Goal: Task Accomplishment & Management: Use online tool/utility

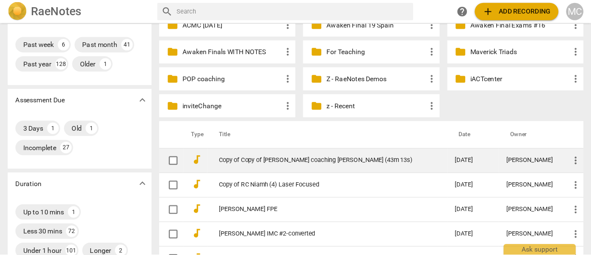
scroll to position [97, 0]
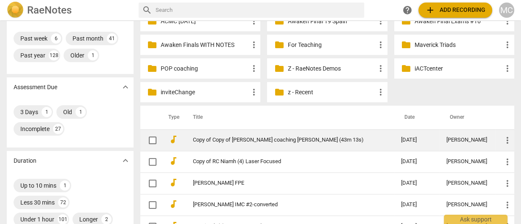
click at [246, 140] on link "Copy of Copy of [PERSON_NAME] coaching [PERSON_NAME] (43m 13s)" at bounding box center [281, 140] width 177 height 6
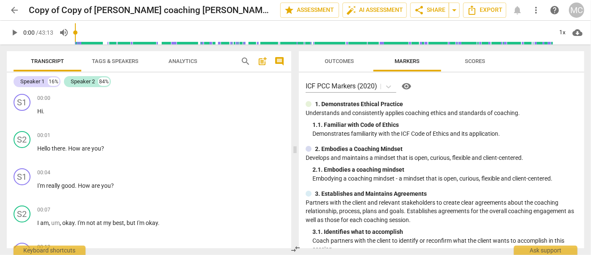
drag, startPoint x: 516, startPoint y: 6, endPoint x: 243, endPoint y: 61, distance: 279.1
click at [243, 61] on span "search" at bounding box center [246, 61] width 10 height 10
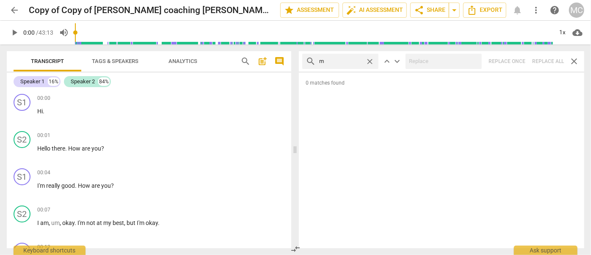
type input "m"
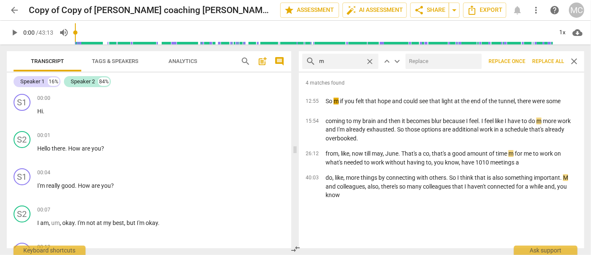
click at [520, 61] on span "Replace all" at bounding box center [548, 61] width 32 height 7
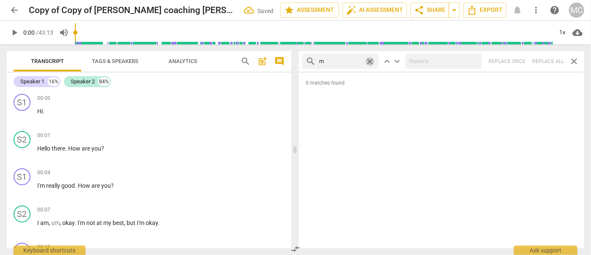
click at [373, 60] on span "close" at bounding box center [370, 61] width 9 height 9
click at [339, 61] on input "text" at bounding box center [347, 62] width 56 height 14
type input ","
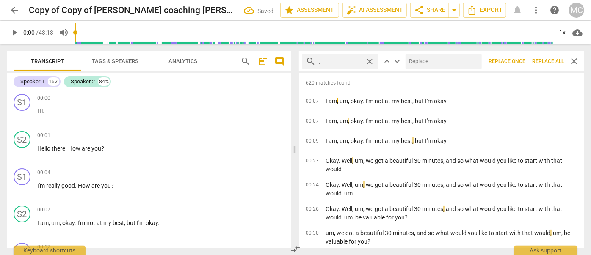
click at [520, 64] on span "Replace all" at bounding box center [548, 61] width 32 height 7
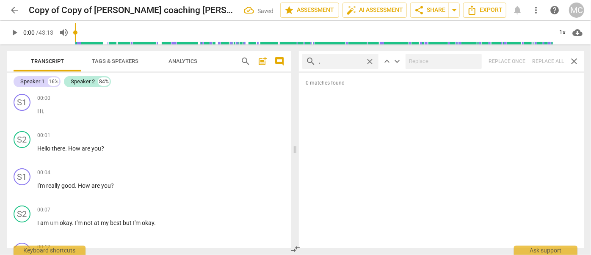
click at [371, 61] on span "close" at bounding box center [370, 61] width 9 height 9
click at [349, 61] on input "," at bounding box center [340, 62] width 43 height 14
type input ". like"
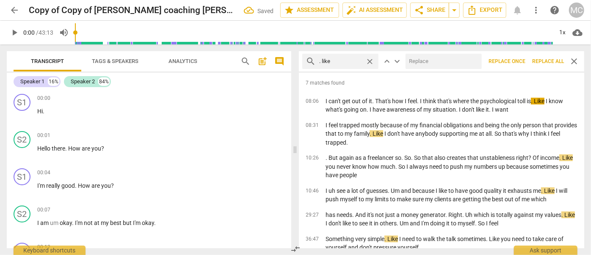
click at [436, 64] on input "text" at bounding box center [442, 62] width 73 height 14
type input "(like)"
click at [520, 60] on span "Replace all" at bounding box center [548, 61] width 32 height 7
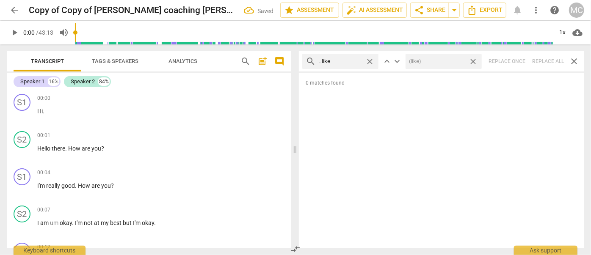
click at [473, 61] on span "close" at bounding box center [473, 61] width 9 height 9
click at [372, 59] on span "close" at bounding box center [370, 61] width 9 height 9
drag, startPoint x: 353, startPoint y: 60, endPoint x: 356, endPoint y: 53, distance: 7.6
click at [353, 60] on input "text" at bounding box center [347, 62] width 56 height 14
type input ". um"
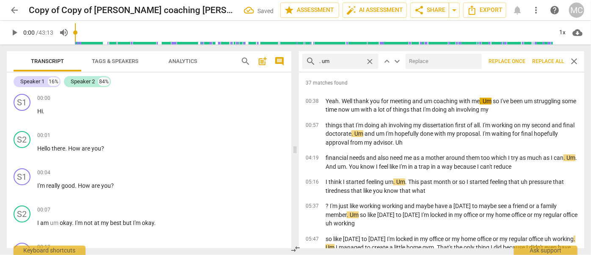
click at [415, 61] on input "text" at bounding box center [442, 62] width 73 height 14
type input "(umm)"
click at [520, 63] on span "Replace all" at bounding box center [548, 61] width 32 height 7
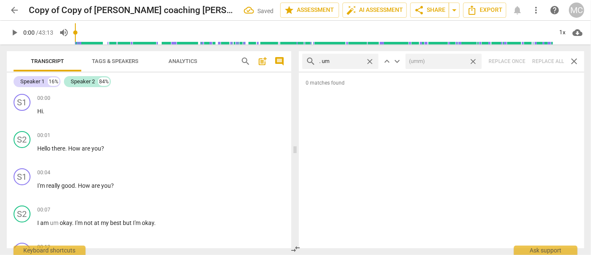
click at [474, 61] on span "close" at bounding box center [473, 61] width 9 height 9
click at [371, 61] on span "close" at bounding box center [370, 61] width 9 height 9
click at [346, 60] on input "text" at bounding box center [347, 62] width 56 height 14
type input ". uh"
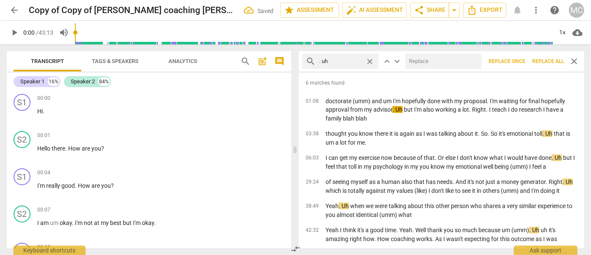
click at [428, 61] on input "text" at bounding box center [442, 62] width 73 height 14
type input "(uh)"
click at [520, 61] on span "Replace all" at bounding box center [548, 61] width 32 height 7
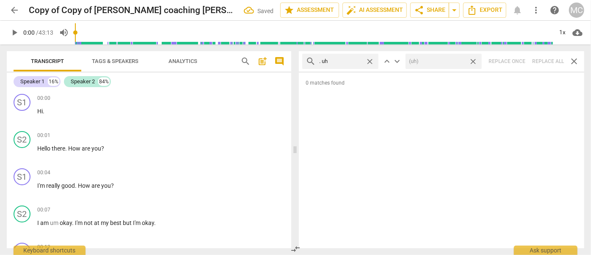
drag, startPoint x: 474, startPoint y: 61, endPoint x: 394, endPoint y: 62, distance: 80.0
click at [474, 61] on span "close" at bounding box center [473, 61] width 9 height 9
click at [368, 59] on span "close" at bounding box center [370, 61] width 9 height 9
click at [342, 62] on input "text" at bounding box center [347, 62] width 56 height 14
type input "um"
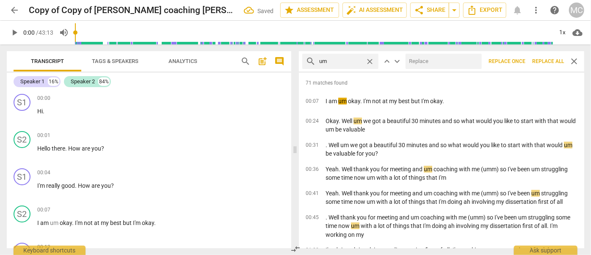
click at [441, 63] on input "text" at bounding box center [442, 62] width 73 height 14
type input "(umm)"
click at [520, 62] on span "Replace all" at bounding box center [548, 61] width 32 height 7
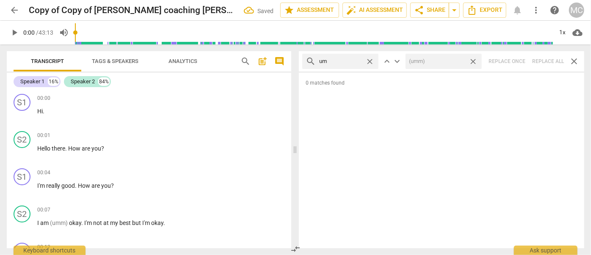
click at [474, 60] on span "close" at bounding box center [473, 61] width 9 height 9
click at [371, 63] on span "close" at bounding box center [370, 61] width 9 height 9
click at [352, 63] on input "text" at bounding box center [347, 62] width 56 height 14
type input "uh"
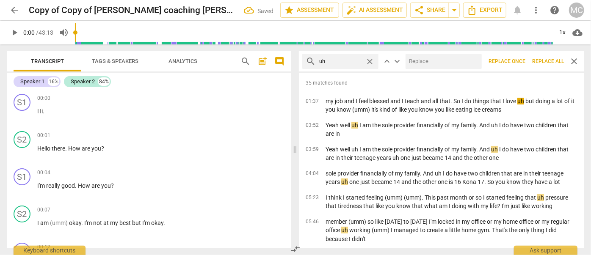
click at [432, 62] on input "text" at bounding box center [442, 62] width 73 height 14
type input "(uh)"
click at [520, 61] on span "Replace all" at bounding box center [548, 61] width 32 height 7
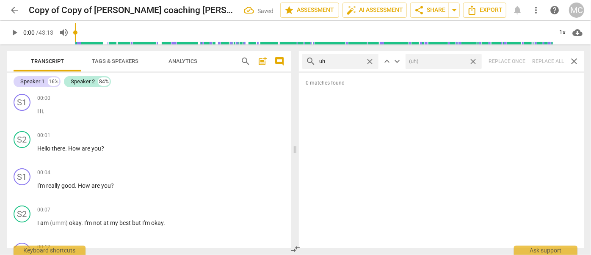
click at [474, 63] on span "close" at bounding box center [473, 61] width 9 height 9
click at [370, 62] on span "close" at bounding box center [370, 61] width 9 height 9
click at [347, 60] on input "text" at bounding box center [347, 62] width 56 height 14
type input "kind of"
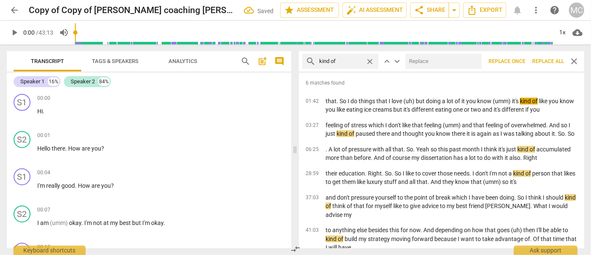
click at [429, 67] on input "text" at bounding box center [442, 62] width 73 height 14
type input "(kind of)"
click at [520, 63] on span "Replace all" at bounding box center [548, 61] width 32 height 7
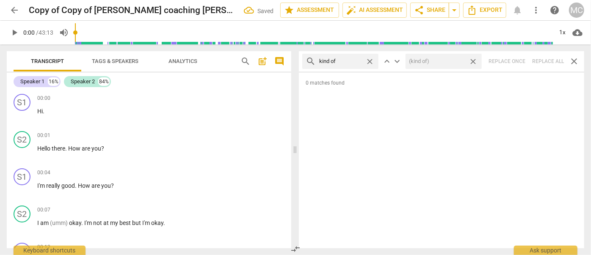
click at [474, 62] on span "close" at bounding box center [473, 61] width 9 height 9
click at [369, 61] on span "close" at bounding box center [370, 61] width 9 height 9
click at [350, 61] on input "text" at bounding box center [340, 62] width 43 height 14
type input "sort of"
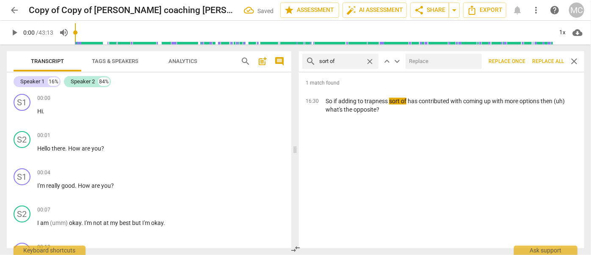
click at [431, 65] on input "text" at bounding box center [442, 62] width 73 height 14
type input "(sort of)"
click at [520, 62] on span "Replace all" at bounding box center [548, 61] width 32 height 7
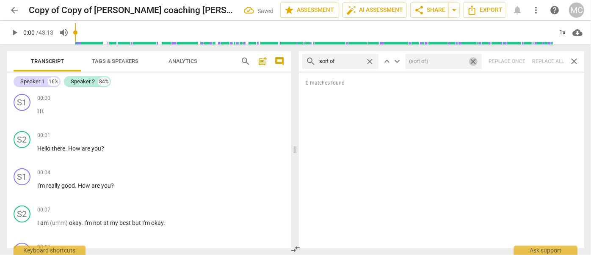
click at [475, 62] on span "close" at bounding box center [473, 61] width 9 height 9
click at [372, 62] on span "close" at bounding box center [370, 61] width 9 height 9
click at [352, 62] on input "text" at bounding box center [347, 62] width 56 height 14
type input "and then"
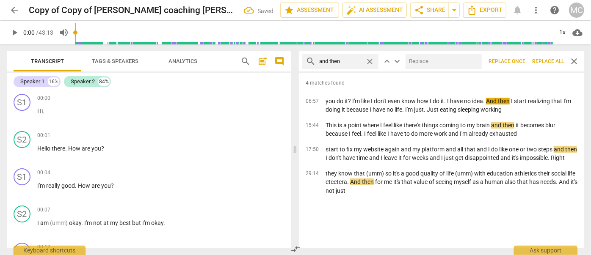
click at [421, 61] on input "text" at bounding box center [442, 62] width 73 height 14
type input "(Then)"
click at [520, 63] on span "Replace all" at bounding box center [548, 61] width 32 height 7
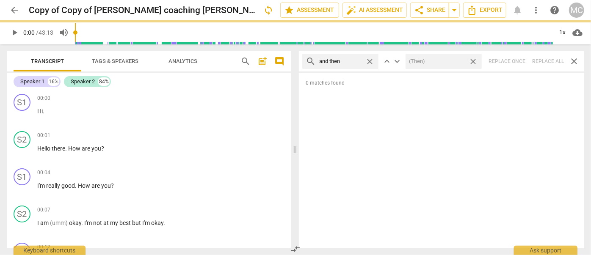
click at [473, 61] on span "close" at bounding box center [473, 61] width 9 height 9
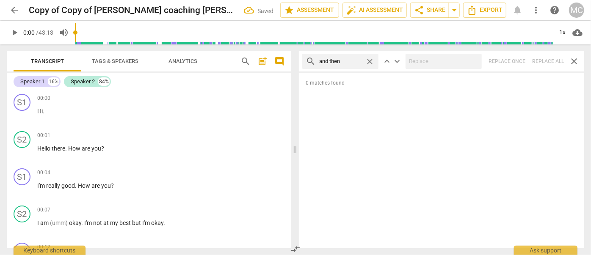
click at [369, 61] on span "close" at bounding box center [370, 61] width 9 height 9
click at [362, 60] on input "text" at bounding box center [340, 62] width 43 height 14
type input "like"
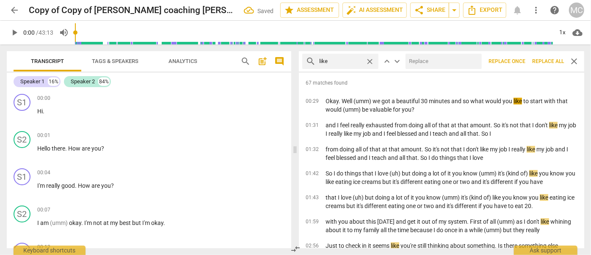
click at [418, 63] on input "text" at bounding box center [442, 62] width 73 height 14
type input "(like)"
click at [520, 63] on span "Replace all" at bounding box center [548, 61] width 32 height 7
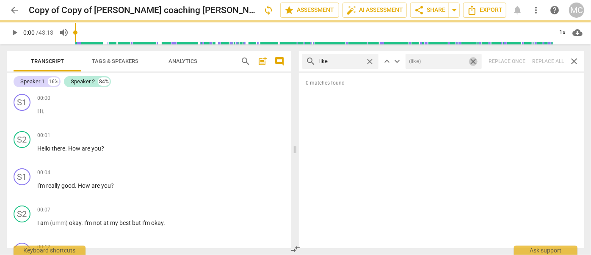
click at [475, 61] on span "close" at bounding box center [473, 61] width 9 height 9
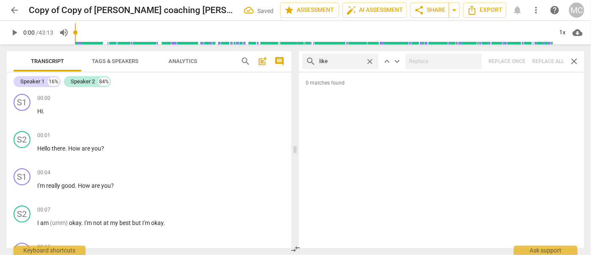
click at [370, 61] on span "close" at bounding box center [370, 61] width 9 height 9
click at [356, 60] on input "text" at bounding box center [347, 62] width 56 height 14
type input "just"
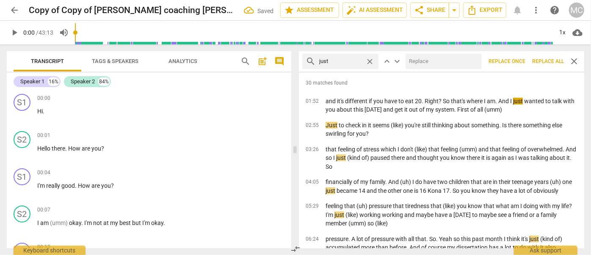
click at [421, 60] on input "text" at bounding box center [442, 62] width 73 height 14
type input "(just)"
click at [520, 63] on span "Replace all" at bounding box center [548, 61] width 32 height 7
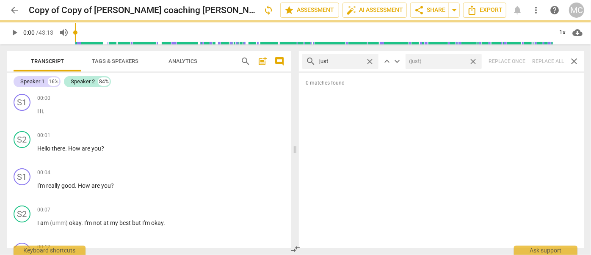
drag, startPoint x: 474, startPoint y: 61, endPoint x: 392, endPoint y: 63, distance: 82.6
click at [474, 61] on span "close" at bounding box center [473, 61] width 9 height 9
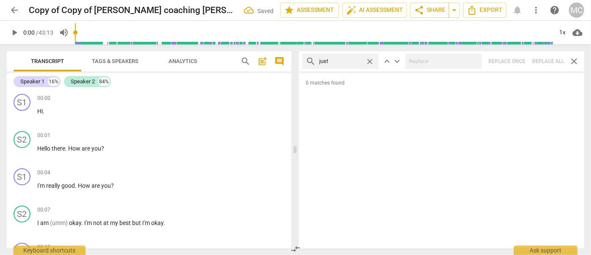
click at [368, 59] on span "close" at bounding box center [370, 61] width 9 height 9
click at [343, 60] on input "text" at bounding box center [347, 62] width 56 height 14
type input "you know"
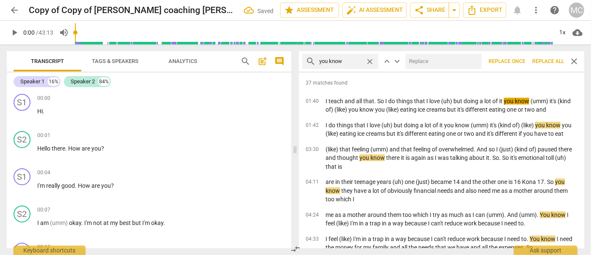
click at [420, 64] on input "text" at bounding box center [442, 62] width 73 height 14
type input "(you know)"
click at [520, 63] on span "Replace all" at bounding box center [548, 61] width 32 height 7
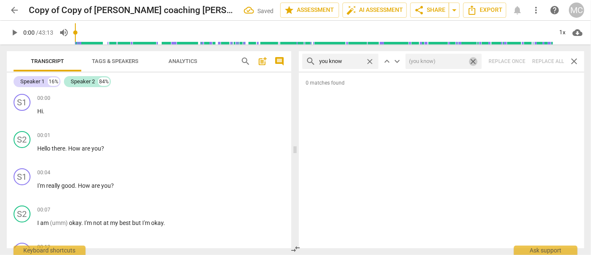
click at [471, 62] on span "close" at bounding box center [473, 61] width 9 height 9
click at [368, 59] on span "close" at bounding box center [370, 61] width 9 height 9
drag, startPoint x: 342, startPoint y: 61, endPoint x: 348, endPoint y: 51, distance: 11.0
click at [342, 61] on input "text" at bounding box center [347, 62] width 56 height 14
type input "I guess"
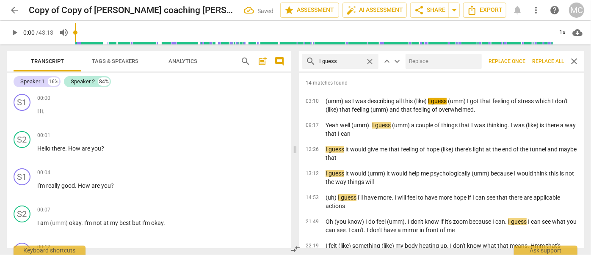
click at [437, 61] on input "text" at bounding box center [442, 62] width 73 height 14
type input "(I guess)"
click at [520, 59] on span "Replace all" at bounding box center [548, 61] width 32 height 7
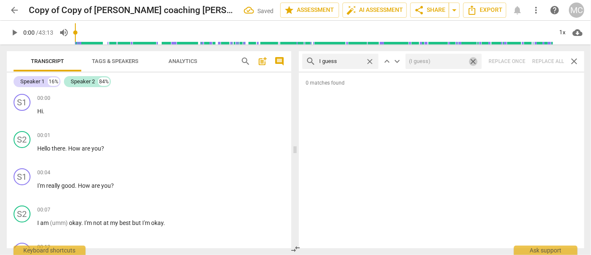
click at [475, 61] on span "close" at bounding box center [473, 61] width 9 height 9
click at [370, 61] on span "close" at bounding box center [370, 61] width 9 height 9
click at [342, 59] on input "text" at bounding box center [347, 62] width 56 height 14
type input "I mean"
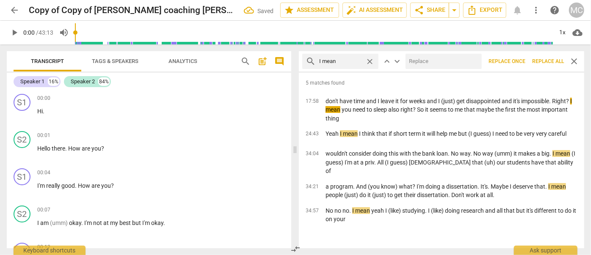
click at [418, 56] on input "text" at bounding box center [442, 62] width 73 height 14
type input "(I mean)"
click at [520, 60] on span "Replace all" at bounding box center [548, 61] width 32 height 7
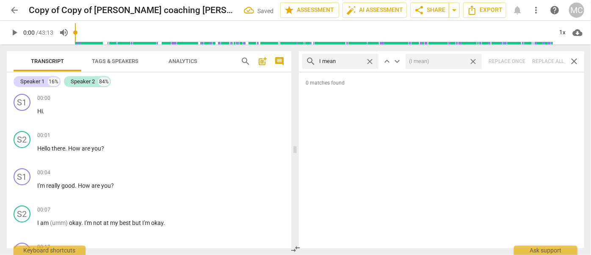
click at [474, 63] on span "close" at bounding box center [473, 61] width 9 height 9
click at [372, 61] on span "close" at bounding box center [370, 61] width 9 height 9
click at [353, 63] on input "text" at bounding box center [347, 62] width 56 height 14
type input "okay"
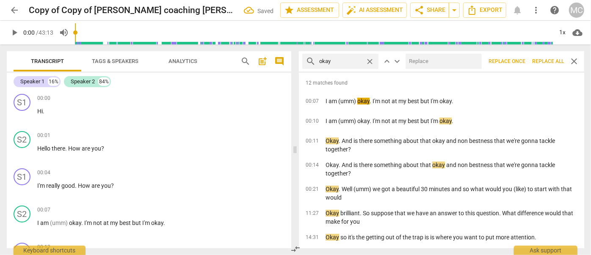
click at [448, 65] on input "text" at bounding box center [442, 62] width 73 height 14
type input "OK"
click at [520, 56] on button "Replace all" at bounding box center [548, 61] width 39 height 15
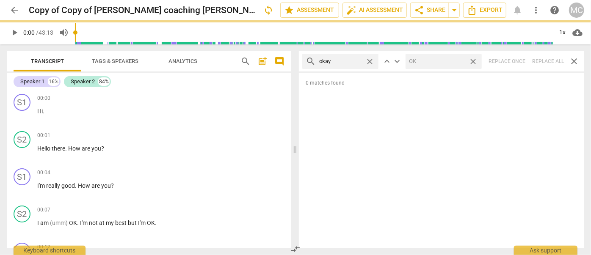
click at [475, 61] on span "close" at bounding box center [473, 61] width 9 height 9
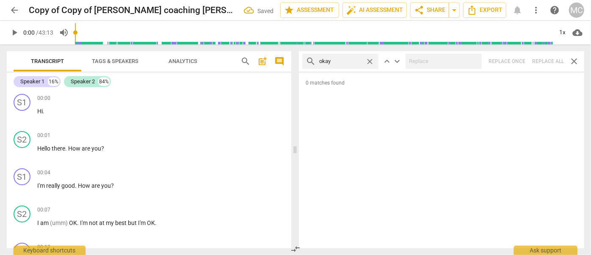
drag, startPoint x: 370, startPoint y: 60, endPoint x: 360, endPoint y: 60, distance: 9.3
click at [370, 60] on span "close" at bounding box center [370, 61] width 9 height 9
click at [359, 60] on input "text" at bounding box center [347, 62] width 56 height 14
type input "maybe"
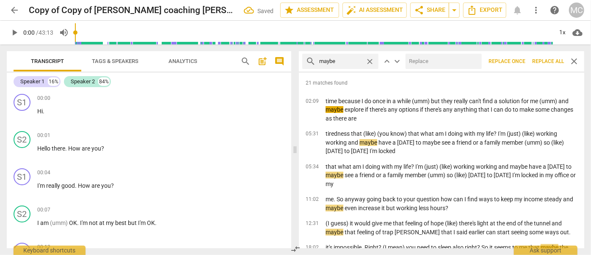
click at [431, 63] on input "text" at bounding box center [442, 62] width 73 height 14
type input "(Maybe)"
click at [520, 59] on span "Replace all" at bounding box center [548, 61] width 32 height 7
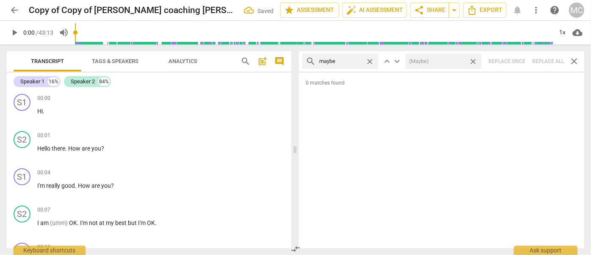
click at [473, 62] on span "close" at bounding box center [473, 61] width 9 height 9
click at [375, 61] on div "close" at bounding box center [372, 61] width 13 height 9
click at [373, 61] on span "close" at bounding box center [370, 61] width 9 height 9
click at [354, 61] on input "text" at bounding box center [347, 62] width 56 height 14
type input "Perhaps"
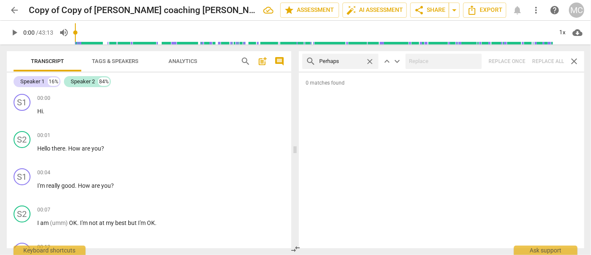
click at [520, 61] on div "search Perhaps close keyboard_arrow_up keyboard_arrow_down Replace once Replace…" at bounding box center [441, 61] width 285 height 20
click at [371, 62] on span "close" at bounding box center [370, 61] width 9 height 9
click at [349, 62] on input "text" at bounding box center [347, 62] width 56 height 14
type input "almost"
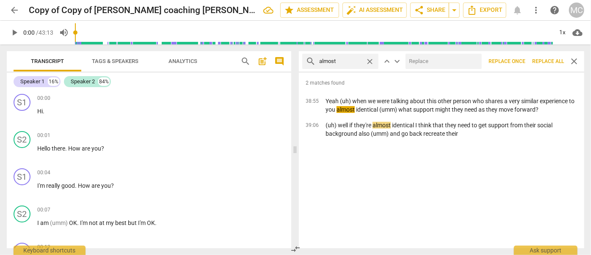
click at [438, 64] on input "text" at bounding box center [442, 62] width 73 height 14
type input "(almost)"
click at [520, 63] on span "Replace all" at bounding box center [548, 61] width 32 height 7
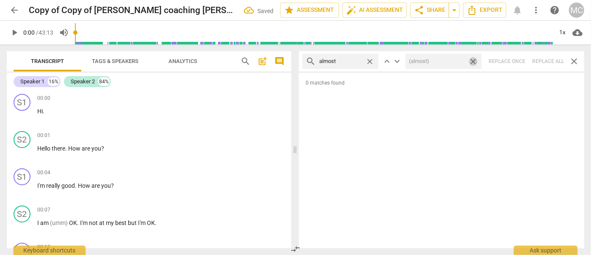
click at [474, 61] on span "close" at bounding box center [473, 61] width 9 height 9
drag, startPoint x: 371, startPoint y: 59, endPoint x: 366, endPoint y: 61, distance: 5.8
click at [371, 59] on span "close" at bounding box center [370, 61] width 9 height 9
click at [348, 63] on input "text" at bounding box center [347, 62] width 56 height 14
type input "I think"
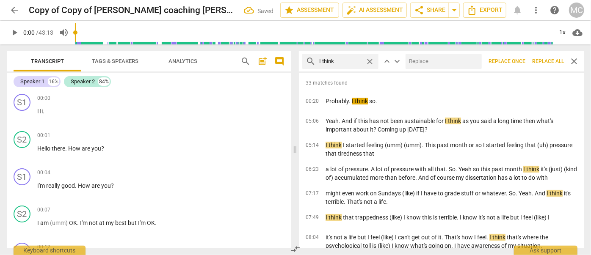
click at [430, 59] on input "text" at bounding box center [442, 62] width 73 height 14
type input "(I think)"
click at [520, 61] on span "Replace all" at bounding box center [548, 61] width 32 height 7
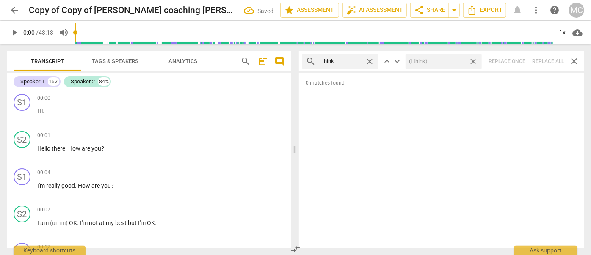
click at [474, 63] on span "close" at bounding box center [473, 61] width 9 height 9
click at [369, 61] on span "close" at bounding box center [370, 61] width 9 height 9
click at [351, 61] on input "text" at bounding box center [347, 62] width 56 height 14
type input "basically"
click at [520, 56] on div "search basically close keyboard_arrow_up keyboard_arrow_down Replace once Repla…" at bounding box center [441, 61] width 285 height 20
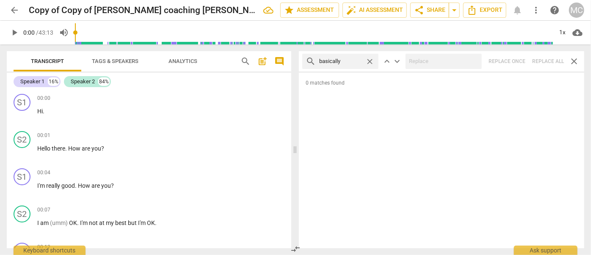
click at [369, 61] on span "close" at bounding box center [370, 61] width 9 height 9
click at [347, 59] on input "text" at bounding box center [347, 62] width 56 height 14
type input "gonna"
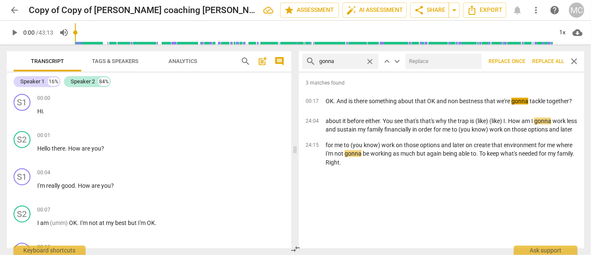
click at [435, 60] on input "text" at bounding box center [442, 62] width 73 height 14
type input "going to"
click at [520, 57] on button "Replace all" at bounding box center [548, 61] width 39 height 15
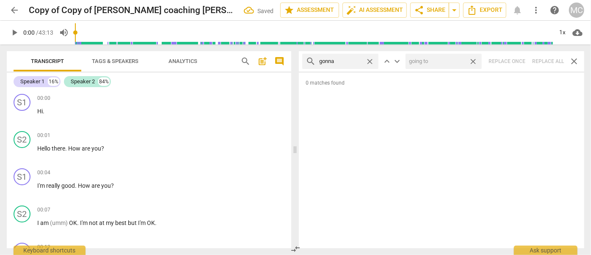
drag, startPoint x: 474, startPoint y: 61, endPoint x: 363, endPoint y: 63, distance: 111.4
click at [474, 61] on span "close" at bounding box center [473, 61] width 9 height 9
drag, startPoint x: 373, startPoint y: 61, endPoint x: 359, endPoint y: 62, distance: 14.4
click at [374, 61] on span "close" at bounding box center [370, 61] width 9 height 9
click at [344, 62] on input "text" at bounding box center [347, 62] width 56 height 14
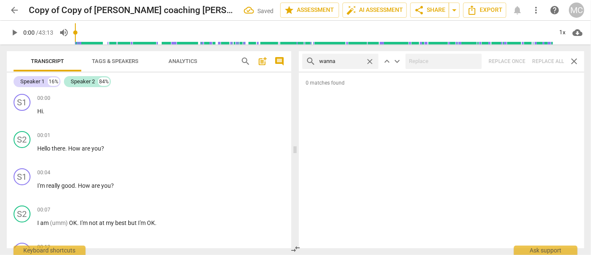
type input "wanna"
click at [520, 59] on div "search wanna close keyboard_arrow_up keyboard_arrow_down Replace once Replace a…" at bounding box center [441, 61] width 285 height 20
type input "2"
click at [369, 61] on span "close" at bounding box center [370, 61] width 9 height 9
click at [353, 61] on input "text" at bounding box center [347, 62] width 56 height 14
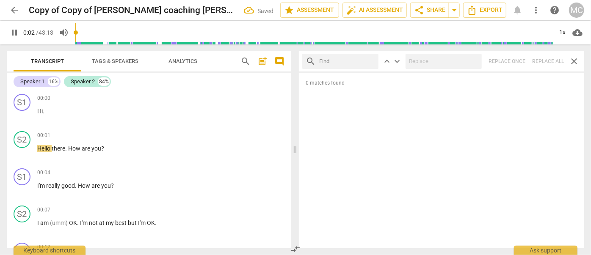
type input "2"
type input "[PERSON_NAME]"
type input "3"
type input "gotcha"
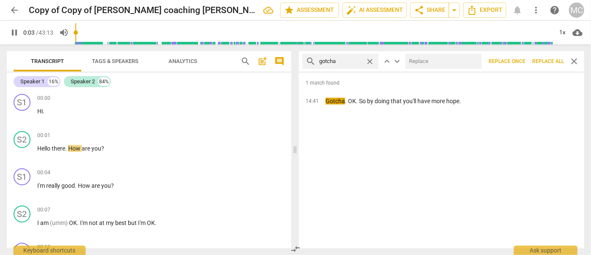
click at [431, 60] on input "text" at bounding box center [442, 62] width 73 height 14
type input "4"
type input "gopt"
type input "4"
type input "gopt you"
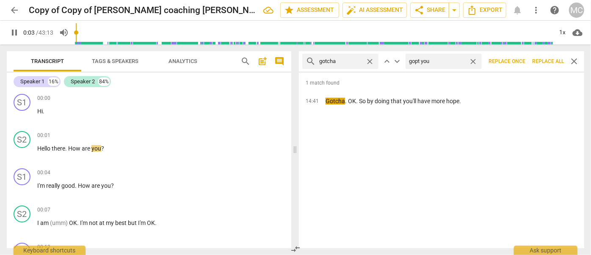
type input "4"
type input "gop"
type input "4"
type input "got you"
type input "5"
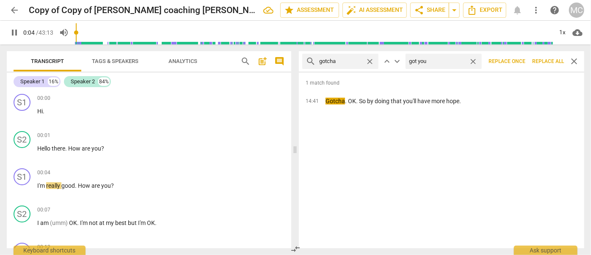
type input "got you"
click at [520, 63] on span "Replace all" at bounding box center [548, 61] width 32 height 7
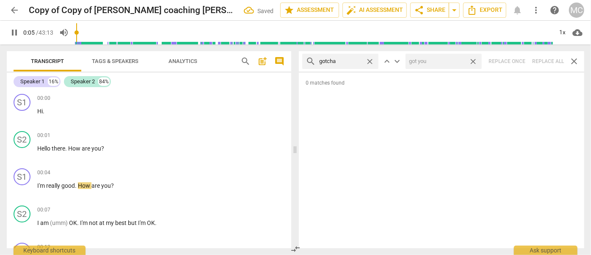
click at [476, 61] on span "close" at bounding box center [473, 61] width 9 height 9
type input "6"
drag, startPoint x: 370, startPoint y: 59, endPoint x: 360, endPoint y: 61, distance: 9.5
click at [370, 59] on span "close" at bounding box center [370, 61] width 9 height 9
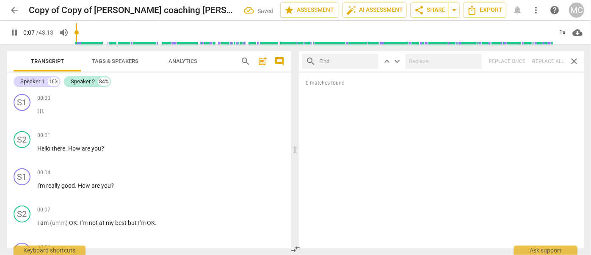
click at [360, 61] on input "text" at bounding box center [347, 62] width 56 height 14
type input "8"
type input "go"
type input "8"
type input "[DEMOGRAPHIC_DATA]"
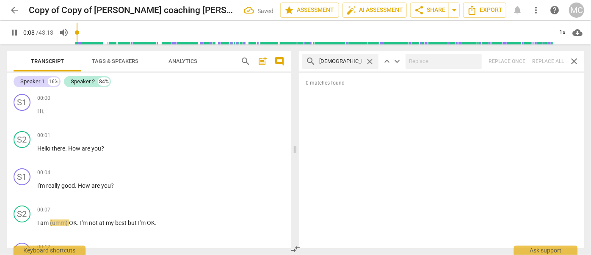
type input "8"
type input "gotta"
type input "10"
click at [520, 64] on div "search gotta close keyboard_arrow_up keyboard_arrow_down Replace once Replace a…" at bounding box center [441, 61] width 285 height 20
click at [374, 62] on span "close" at bounding box center [370, 61] width 9 height 9
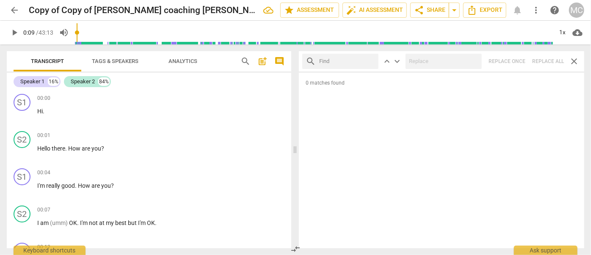
click at [361, 63] on input "text" at bounding box center [347, 62] width 56 height 14
type input ". and"
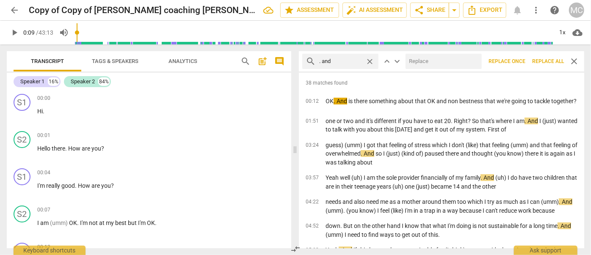
click at [424, 59] on input "text" at bounding box center [442, 62] width 73 height 14
type input ", and"
click at [520, 62] on span "Replace all" at bounding box center [548, 61] width 32 height 7
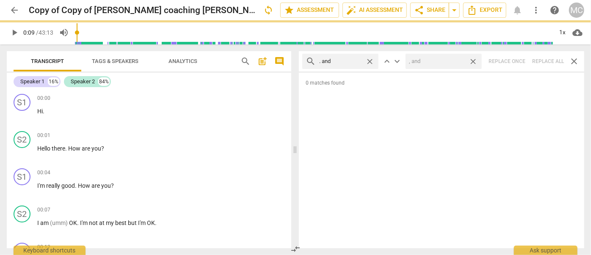
click at [473, 60] on span "close" at bounding box center [473, 61] width 9 height 9
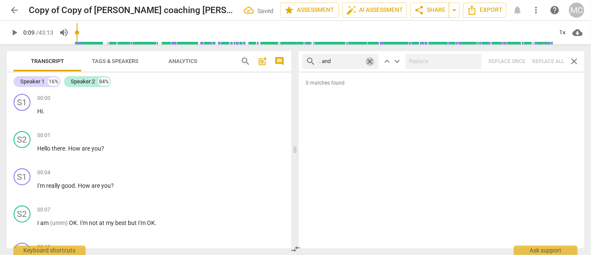
drag, startPoint x: 371, startPoint y: 60, endPoint x: 360, endPoint y: 59, distance: 11.9
click at [371, 60] on span "close" at bounding box center [370, 61] width 9 height 9
click at [343, 57] on input "text" at bounding box center [347, 62] width 56 height 14
type input ". but"
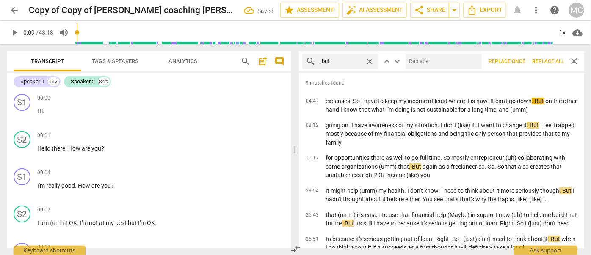
click at [434, 62] on input "text" at bounding box center [442, 62] width 73 height 14
type input ", but"
click at [520, 61] on span "Replace all" at bounding box center [548, 61] width 32 height 7
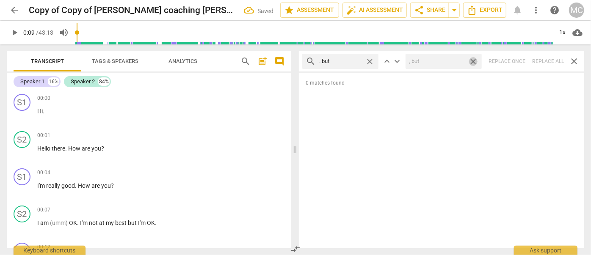
drag, startPoint x: 473, startPoint y: 61, endPoint x: 369, endPoint y: 58, distance: 103.8
click at [473, 61] on span "close" at bounding box center [473, 61] width 9 height 9
click at [369, 58] on span "close" at bounding box center [370, 61] width 9 height 9
click at [343, 59] on input "text" at bounding box center [347, 62] width 56 height 14
type input ". so"
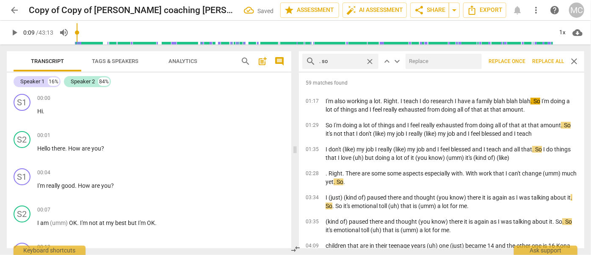
click at [438, 66] on input "text" at bounding box center [442, 62] width 73 height 14
type input ", so"
click at [520, 63] on span "Replace all" at bounding box center [548, 61] width 32 height 7
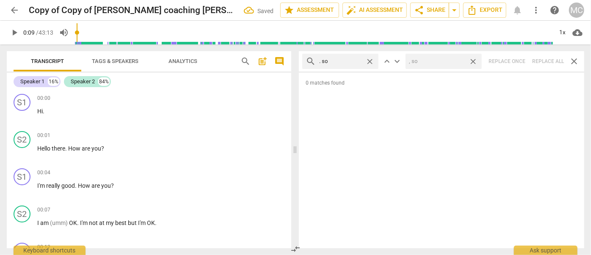
click at [472, 61] on span "close" at bounding box center [473, 61] width 9 height 9
click at [371, 61] on span "close" at bounding box center [370, 61] width 9 height 9
drag, startPoint x: 346, startPoint y: 61, endPoint x: 351, endPoint y: 53, distance: 9.9
click at [346, 62] on input "text" at bounding box center [347, 62] width 56 height 14
type input ". or"
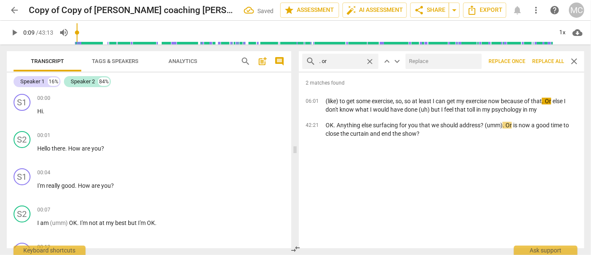
click at [419, 63] on input "text" at bounding box center [442, 62] width 73 height 14
type input ", or"
click at [520, 66] on button "Replace all" at bounding box center [548, 61] width 39 height 15
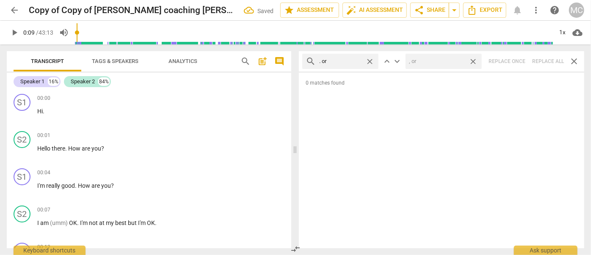
drag, startPoint x: 474, startPoint y: 60, endPoint x: 396, endPoint y: 59, distance: 77.5
click at [474, 60] on span "close" at bounding box center [473, 61] width 9 height 9
click at [373, 59] on span "close" at bounding box center [370, 61] width 9 height 9
click at [351, 60] on input "text" at bounding box center [347, 62] width 56 height 14
type input ". because"
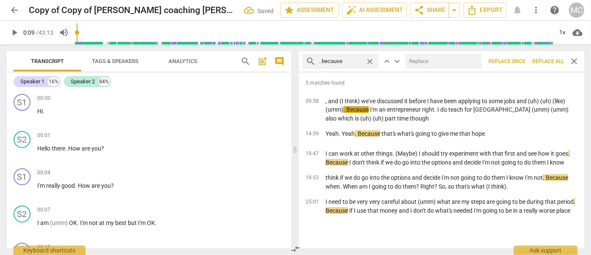
click at [435, 61] on input "text" at bounding box center [442, 62] width 73 height 14
type input ", because"
click at [520, 63] on span "Replace all" at bounding box center [548, 61] width 32 height 7
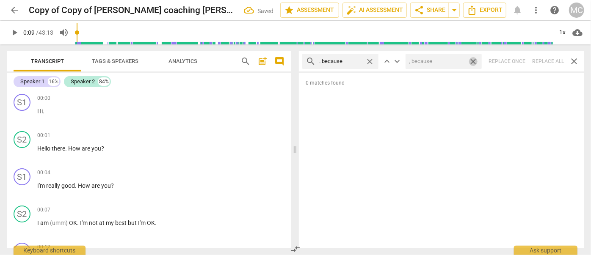
click at [477, 62] on span "close" at bounding box center [473, 61] width 9 height 9
click at [367, 61] on span "close" at bounding box center [370, 61] width 9 height 9
click at [348, 62] on input "text" at bounding box center [347, 62] width 56 height 14
type input "? and"
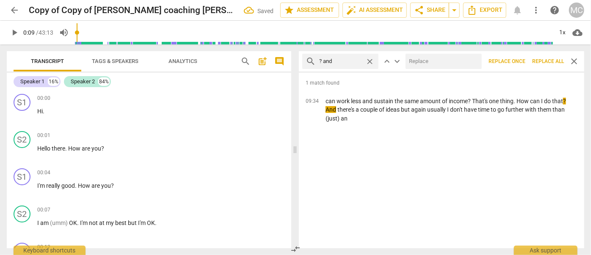
click at [453, 58] on input "text" at bounding box center [442, 62] width 73 height 14
type input "? (and)"
click at [520, 58] on span "Replace all" at bounding box center [548, 61] width 32 height 7
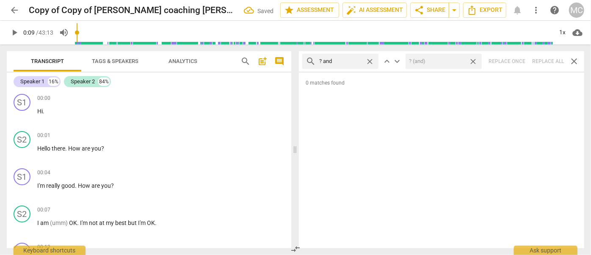
click at [476, 63] on span "close" at bounding box center [473, 61] width 9 height 9
click at [370, 61] on span "close" at bounding box center [370, 61] width 9 height 9
click at [352, 62] on input "text" at bounding box center [347, 62] width 56 height 14
type input "? but"
click at [520, 61] on div "search ? but close keyboard_arrow_up keyboard_arrow_down Replace once Replace a…" at bounding box center [441, 61] width 285 height 20
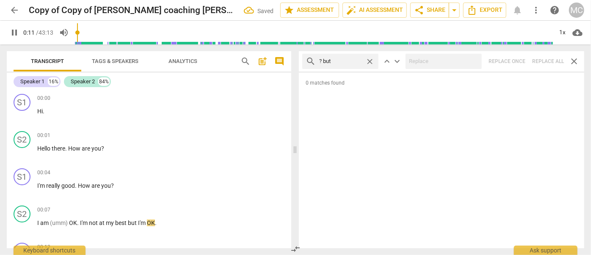
click at [371, 62] on span "close" at bounding box center [370, 61] width 9 height 9
type input "12"
click at [345, 63] on input "text" at bounding box center [347, 62] width 56 height 14
type input "12"
type input "?"
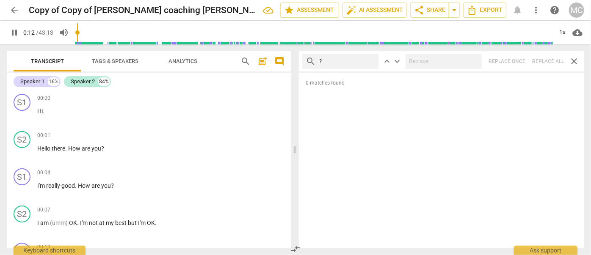
type input "12"
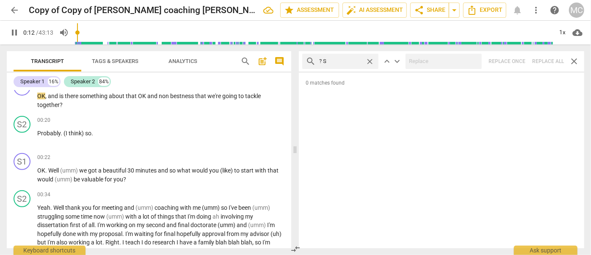
type input "? So"
type input "13"
type input "? So"
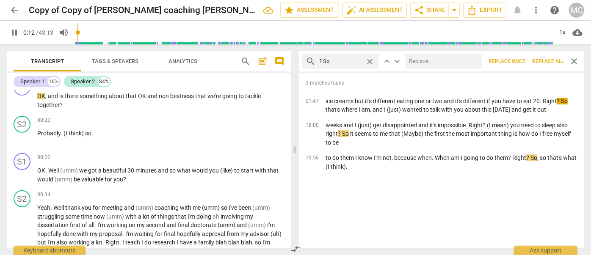
click at [428, 63] on input "text" at bounding box center [442, 62] width 73 height 14
type input "14"
type input "? (s"
type input "14"
type input "? (so)"
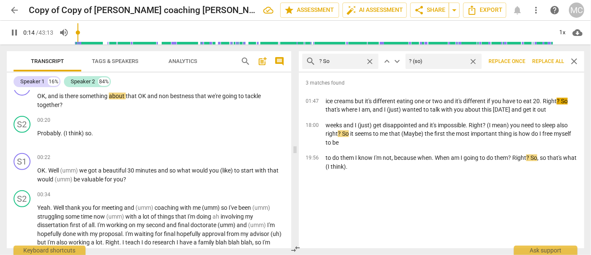
type input "15"
type input "? (so)"
click at [520, 64] on span "Replace all" at bounding box center [548, 61] width 32 height 7
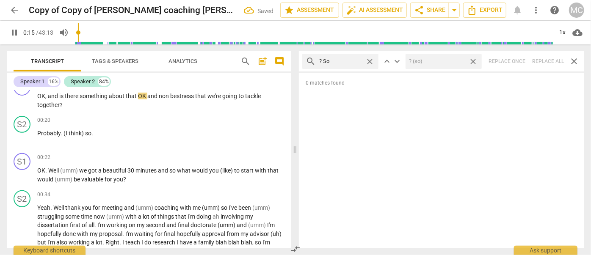
click at [476, 61] on span "close" at bounding box center [473, 61] width 9 height 9
type input "15"
type input "16"
click at [371, 61] on span "close" at bounding box center [370, 61] width 9 height 9
click at [346, 63] on input "text" at bounding box center [347, 62] width 56 height 14
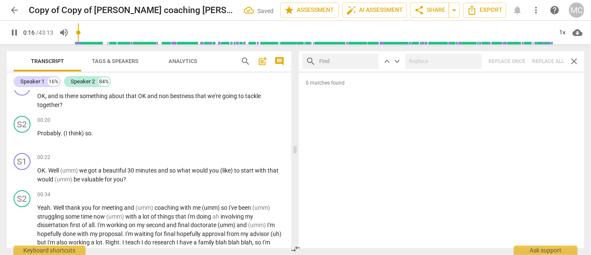
type input "17"
type input "?"
type input "17"
type input "? O"
type input "17"
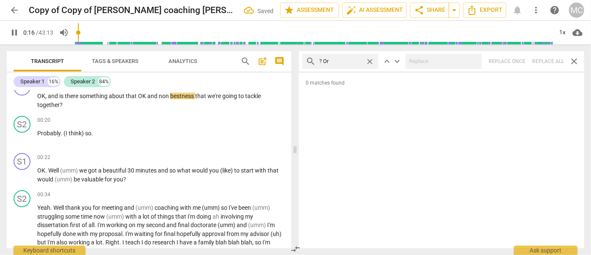
type input "? Or"
type input "18"
click at [520, 62] on div "search ? Or close keyboard_arrow_up keyboard_arrow_down Replace once Replace al…" at bounding box center [441, 61] width 285 height 20
click at [371, 61] on span "close" at bounding box center [370, 61] width 9 height 9
click at [348, 60] on input "text" at bounding box center [347, 62] width 56 height 14
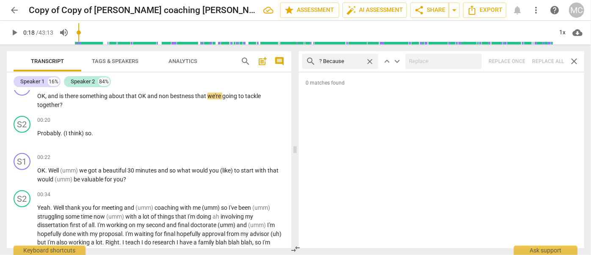
type input "? Because"
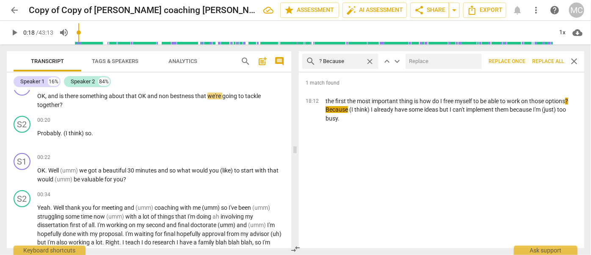
click at [454, 63] on input "text" at bounding box center [442, 62] width 73 height 14
type input "? (because)"
click at [520, 58] on span "Replace all" at bounding box center [548, 61] width 32 height 7
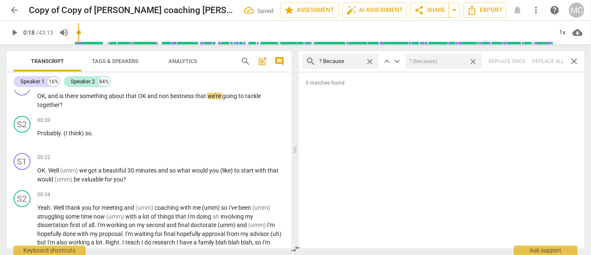
click at [475, 63] on span "close" at bounding box center [473, 61] width 9 height 9
click at [370, 62] on span "close" at bounding box center [370, 61] width 9 height 9
click at [360, 62] on input "text" at bounding box center [347, 62] width 56 height 14
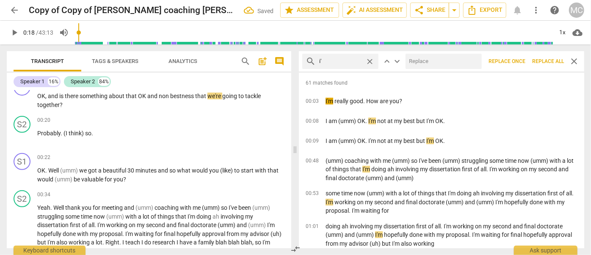
type input "i"
type input "I'm"
click at [427, 64] on input "text" at bounding box center [442, 62] width 73 height 14
type input "I am"
click at [520, 61] on span "Replace all" at bounding box center [548, 61] width 32 height 7
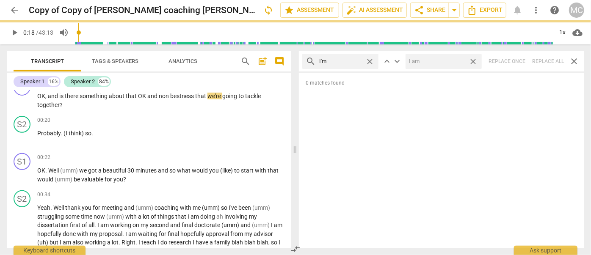
click at [476, 62] on span "close" at bounding box center [473, 61] width 9 height 9
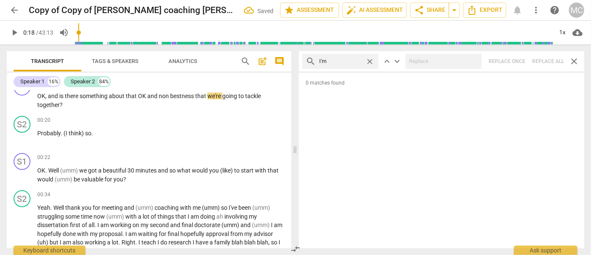
click at [371, 61] on span "close" at bounding box center [370, 61] width 9 height 9
click at [351, 60] on input "text" at bounding box center [347, 62] width 56 height 14
type input "I'll"
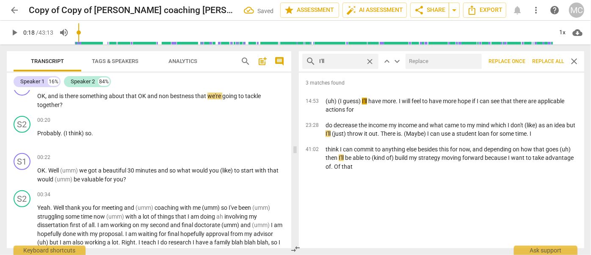
click at [436, 64] on input "text" at bounding box center [442, 62] width 73 height 14
type input "I will"
click at [520, 64] on span "Replace all" at bounding box center [548, 61] width 32 height 7
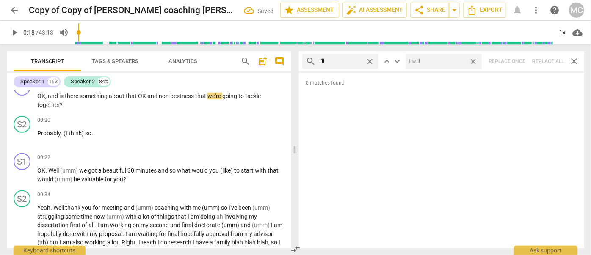
click at [475, 62] on span "close" at bounding box center [473, 61] width 9 height 9
drag, startPoint x: 372, startPoint y: 62, endPoint x: 352, endPoint y: 62, distance: 19.9
click at [372, 62] on span "close" at bounding box center [370, 61] width 9 height 9
click at [352, 62] on input "text" at bounding box center [340, 62] width 43 height 14
type input "you'll"
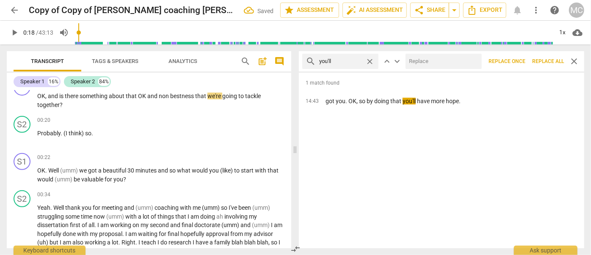
click at [431, 63] on input "text" at bounding box center [442, 62] width 73 height 14
type input "you will"
click at [520, 60] on span "Replace all" at bounding box center [548, 61] width 32 height 7
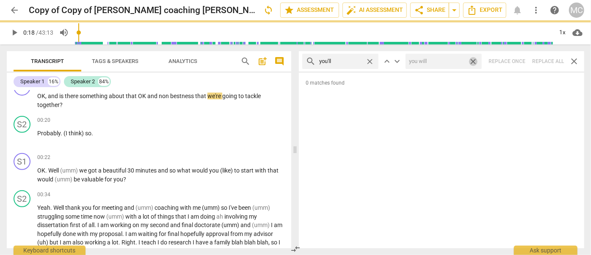
click at [473, 61] on span "close" at bounding box center [473, 61] width 9 height 9
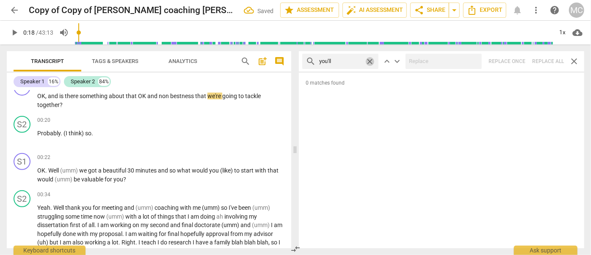
drag, startPoint x: 368, startPoint y: 61, endPoint x: 361, endPoint y: 61, distance: 6.8
click at [368, 61] on span "close" at bounding box center [370, 61] width 9 height 9
click at [344, 61] on input "text" at bounding box center [347, 62] width 56 height 14
type input "he'll"
click at [520, 61] on div "search he'll close keyboard_arrow_up keyboard_arrow_down Replace once Replace a…" at bounding box center [441, 61] width 285 height 20
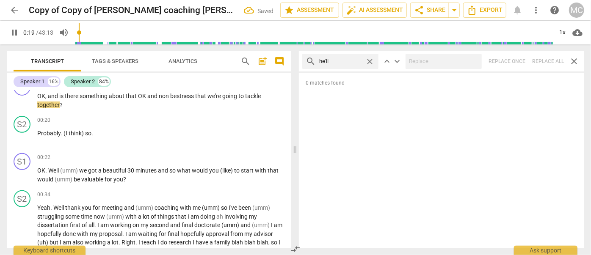
type input "20"
click at [368, 61] on span "close" at bounding box center [370, 61] width 9 height 9
click at [349, 62] on input "text" at bounding box center [347, 62] width 56 height 14
type input "21"
type input "she"
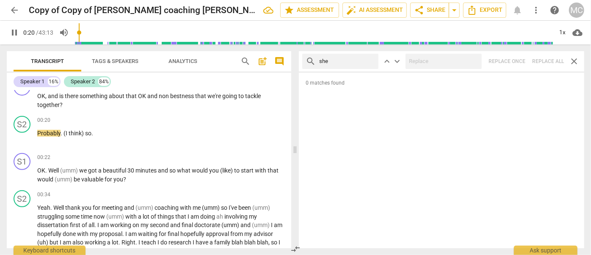
type input "21"
type input "she"
type input "21"
type input "she'll"
type input "22"
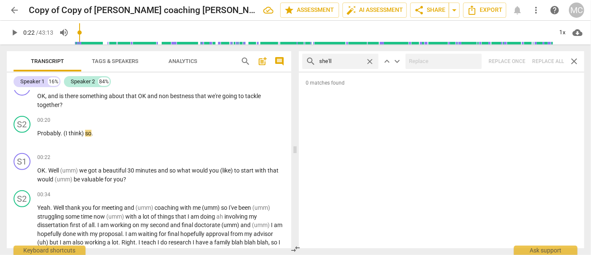
click at [520, 58] on div "search she'll close keyboard_arrow_up keyboard_arrow_down Replace once Replace …" at bounding box center [441, 61] width 285 height 20
click at [370, 60] on span "close" at bounding box center [370, 61] width 9 height 9
click at [352, 60] on input "text" at bounding box center [347, 62] width 56 height 14
type input "it'll"
click at [520, 61] on div "search it'll close keyboard_arrow_up keyboard_arrow_down Replace once Replace a…" at bounding box center [441, 61] width 285 height 20
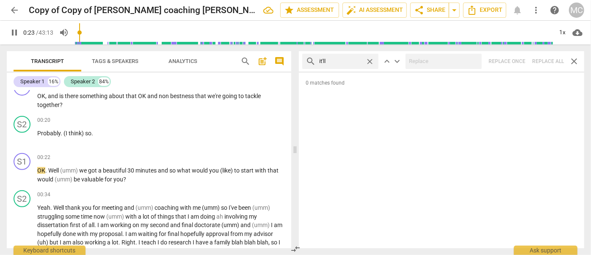
type input "24"
click at [370, 60] on span "close" at bounding box center [370, 61] width 9 height 9
click at [352, 60] on input "text" at bounding box center [347, 62] width 56 height 14
type input "25"
type input "we'"
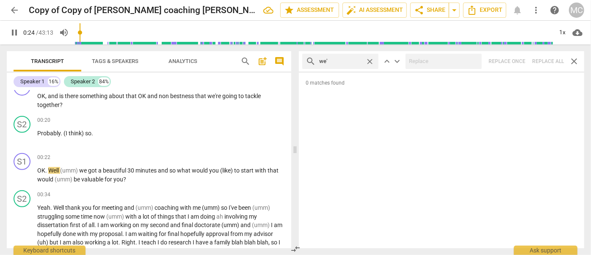
type input "25"
type input "we'll"
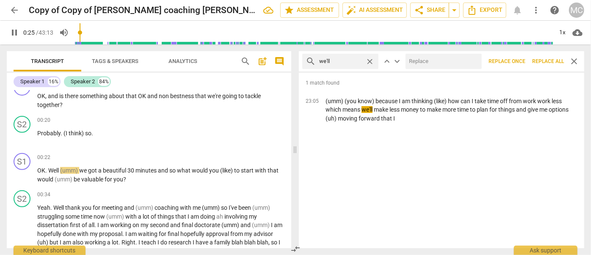
type input "25"
click at [418, 59] on input "text" at bounding box center [442, 62] width 73 height 14
type input "w"
type input "26"
type input "we wi"
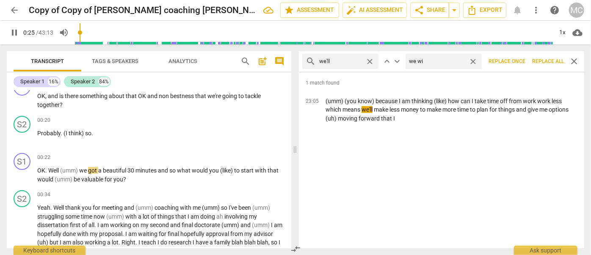
type input "26"
type input "we will"
type input "27"
type input "we will"
click at [520, 61] on span "Replace all" at bounding box center [548, 61] width 32 height 7
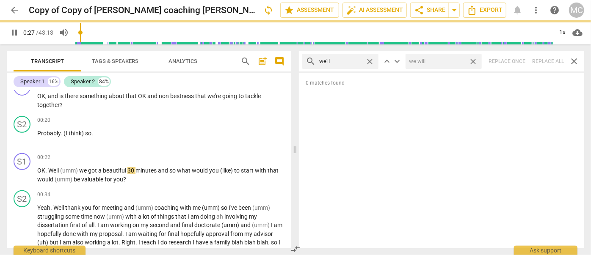
type input "27"
click at [476, 61] on span "close" at bounding box center [473, 61] width 9 height 9
type input "28"
click at [372, 62] on span "close" at bounding box center [370, 61] width 9 height 9
click at [349, 62] on input "text" at bounding box center [347, 62] width 56 height 14
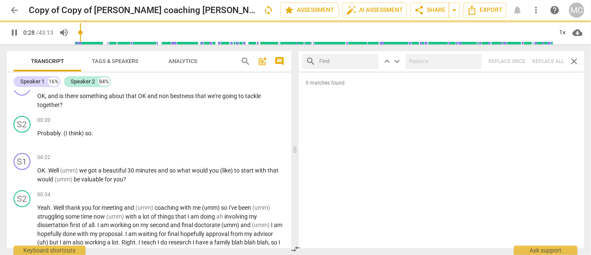
type input "29"
type input "they"
type input "29"
type input "they'll"
type input "31"
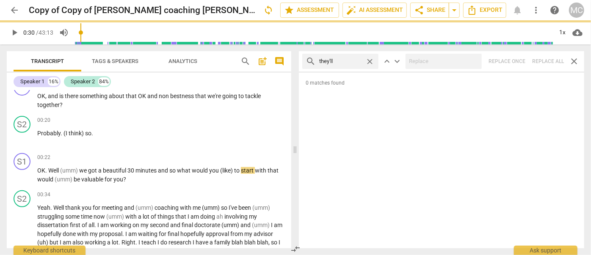
click at [520, 62] on div "search they'll close keyboard_arrow_up keyboard_arrow_down Replace once Replace…" at bounding box center [441, 61] width 285 height 20
click at [369, 61] on span "close" at bounding box center [370, 61] width 9 height 9
click at [358, 62] on input "text" at bounding box center [347, 62] width 56 height 14
type input "that'll"
click at [520, 61] on div "search that'll close keyboard_arrow_up keyboard_arrow_down Replace once Replace…" at bounding box center [441, 61] width 285 height 20
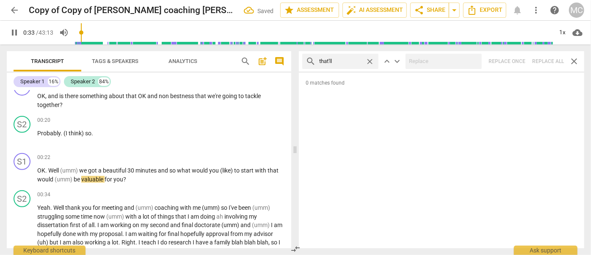
type input "33"
click at [374, 61] on span "close" at bounding box center [370, 61] width 9 height 9
click at [355, 61] on input "text" at bounding box center [347, 62] width 56 height 14
type input "34"
type input "you"
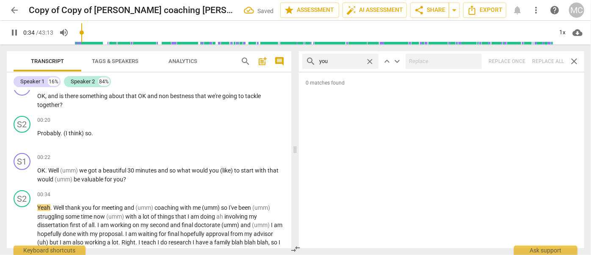
type input "35"
type input "you're"
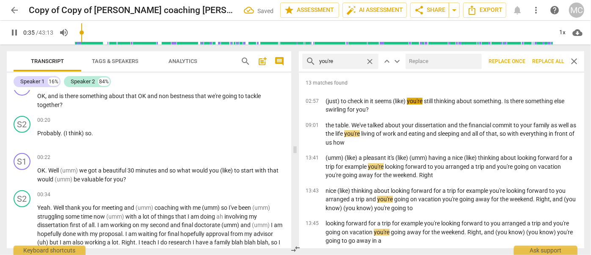
click at [438, 66] on input "text" at bounding box center [442, 62] width 73 height 14
type input "35"
type input "you"
type input "36"
type input "you are"
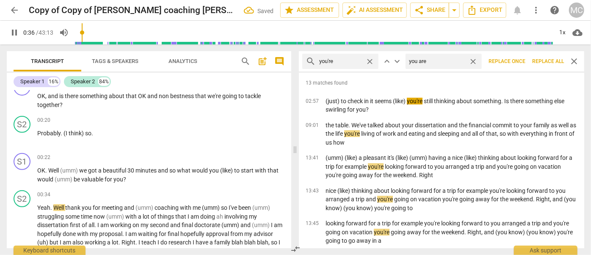
type input "36"
type input "you are"
click at [520, 63] on span "Replace all" at bounding box center [548, 61] width 32 height 7
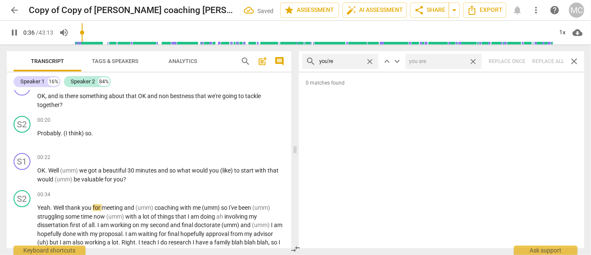
type input "37"
click at [473, 62] on span "close" at bounding box center [473, 61] width 9 height 9
type input "37"
click at [371, 61] on span "close" at bounding box center [370, 61] width 9 height 9
click at [343, 61] on input "text" at bounding box center [347, 62] width 56 height 14
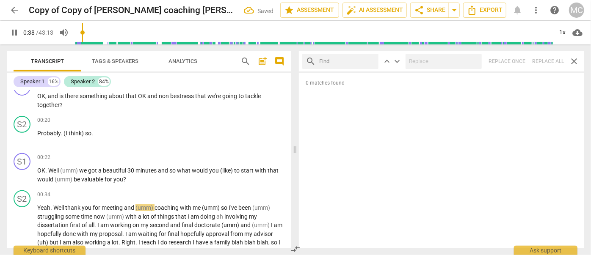
type input "38"
type input "w"
type input "39"
type input "we"
type input "39"
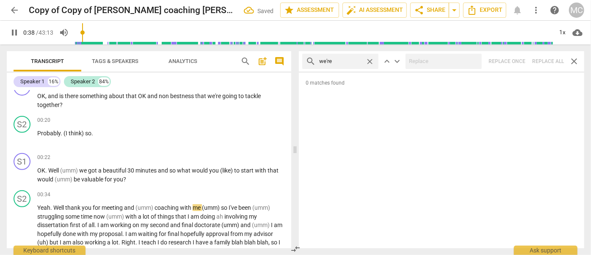
type input "we're"
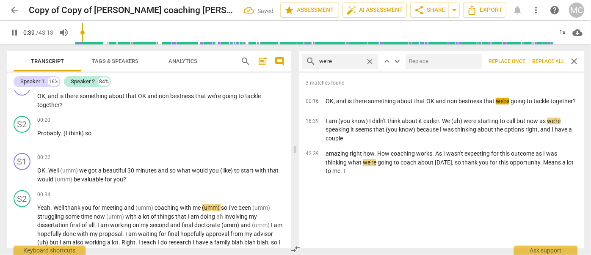
click at [439, 60] on input "text" at bounding box center [442, 62] width 73 height 14
click at [520, 63] on span "Replace all" at bounding box center [548, 61] width 32 height 7
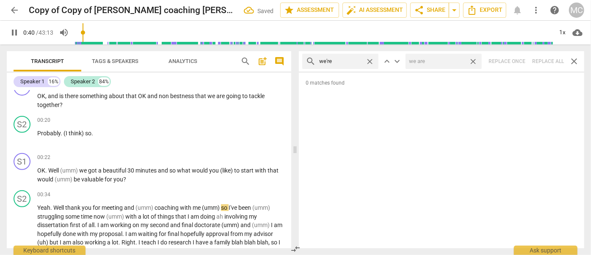
click at [475, 62] on span "close" at bounding box center [473, 61] width 9 height 9
click at [372, 61] on span "close" at bounding box center [370, 61] width 9 height 9
click at [349, 60] on input "text" at bounding box center [347, 62] width 56 height 14
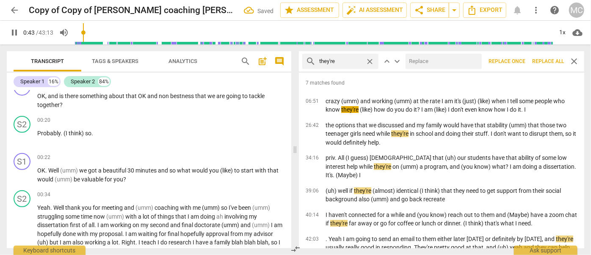
click at [419, 64] on input "text" at bounding box center [442, 62] width 73 height 14
click at [520, 62] on span "Replace all" at bounding box center [548, 61] width 32 height 7
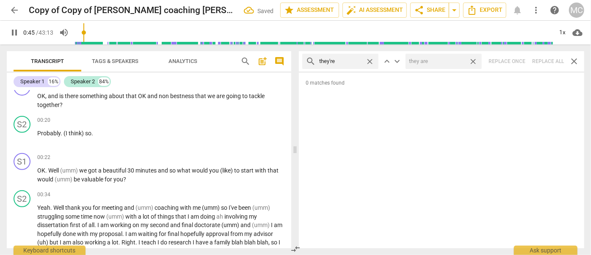
drag, startPoint x: 475, startPoint y: 61, endPoint x: 400, endPoint y: 72, distance: 76.1
click at [475, 62] on span "close" at bounding box center [473, 61] width 9 height 9
click at [370, 61] on span "close" at bounding box center [370, 61] width 9 height 9
click at [348, 62] on input "text" at bounding box center [347, 62] width 56 height 14
click at [520, 62] on div "search aren't close keyboard_arrow_up keyboard_arrow_down Replace once Replace …" at bounding box center [441, 61] width 285 height 20
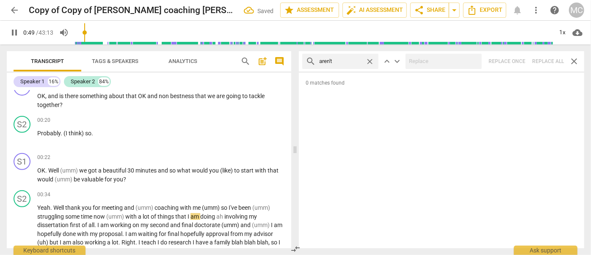
click at [373, 61] on span "close" at bounding box center [370, 61] width 9 height 9
click at [357, 60] on input "text" at bounding box center [347, 62] width 56 height 14
click at [520, 61] on div "search isn't close keyboard_arrow_up keyboard_arrow_down Replace once Replace a…" at bounding box center [441, 61] width 285 height 20
click at [369, 61] on span "close" at bounding box center [370, 61] width 9 height 9
click at [351, 61] on input "text" at bounding box center [340, 62] width 43 height 14
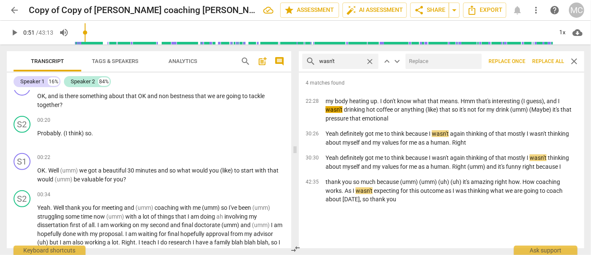
click at [446, 63] on input "text" at bounding box center [442, 62] width 73 height 14
click at [520, 60] on span "Replace all" at bounding box center [548, 61] width 32 height 7
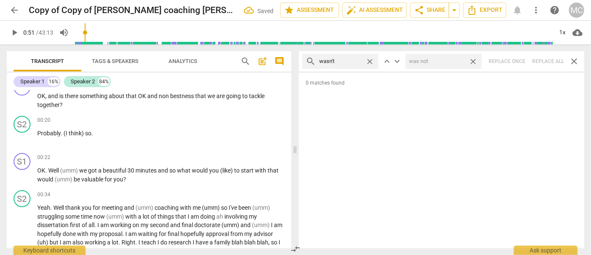
click at [476, 62] on span "close" at bounding box center [473, 61] width 9 height 9
click at [371, 59] on span "close" at bounding box center [370, 61] width 9 height 9
click at [337, 61] on input "text" at bounding box center [347, 62] width 56 height 14
click at [520, 61] on div "search weren't close keyboard_arrow_up keyboard_arrow_down Replace once Replace…" at bounding box center [441, 61] width 285 height 20
click at [368, 58] on span "close" at bounding box center [370, 61] width 9 height 9
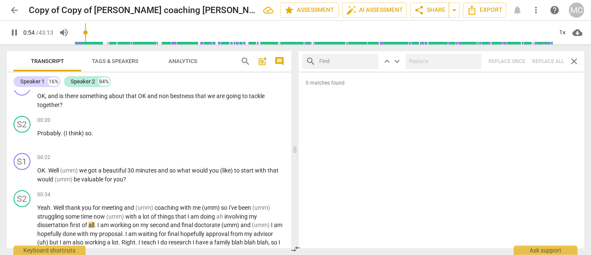
click at [354, 61] on input "text" at bounding box center [347, 62] width 56 height 14
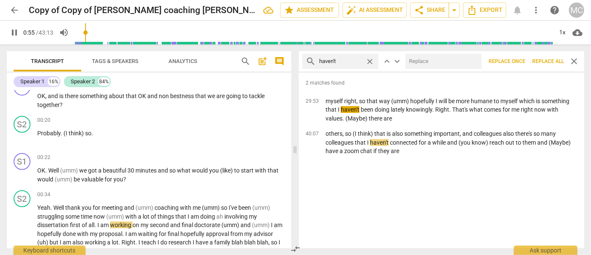
click at [439, 58] on input "text" at bounding box center [442, 62] width 73 height 14
click at [520, 59] on span "Replace all" at bounding box center [548, 61] width 32 height 7
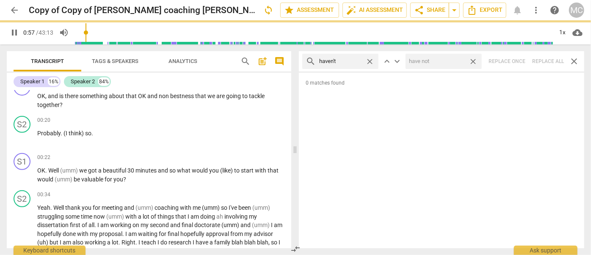
click at [472, 61] on span "close" at bounding box center [473, 61] width 9 height 9
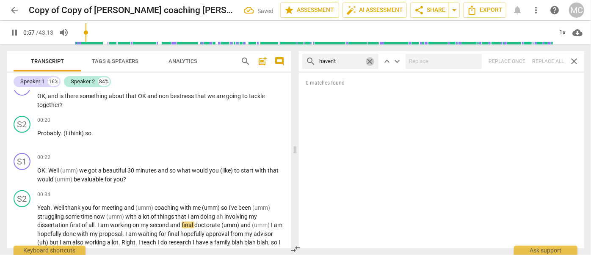
click at [368, 59] on span "close" at bounding box center [370, 61] width 9 height 9
click at [347, 61] on input "text" at bounding box center [347, 62] width 56 height 14
click at [437, 69] on div at bounding box center [444, 61] width 76 height 15
click at [520, 60] on div "search hasn't close keyboard_arrow_up keyboard_arrow_down Replace once Replace …" at bounding box center [441, 61] width 285 height 20
drag, startPoint x: 370, startPoint y: 61, endPoint x: 359, endPoint y: 61, distance: 11.0
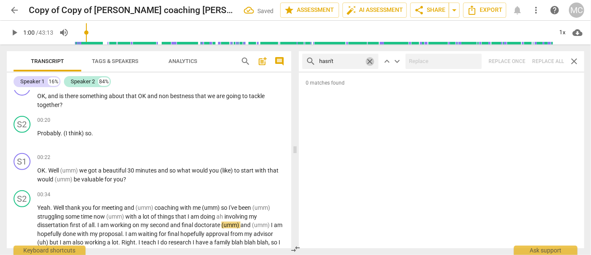
click at [370, 61] on span "close" at bounding box center [370, 61] width 9 height 9
click at [359, 61] on input "text" at bounding box center [340, 62] width 43 height 14
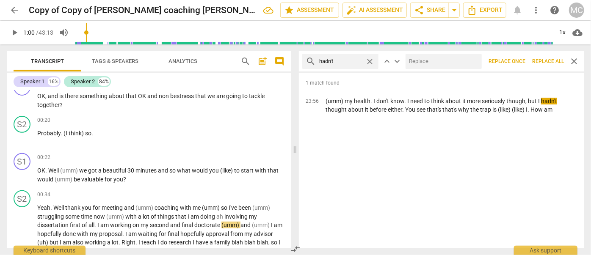
click at [460, 57] on input "text" at bounding box center [442, 62] width 73 height 14
click at [520, 56] on button "Replace all" at bounding box center [548, 61] width 39 height 15
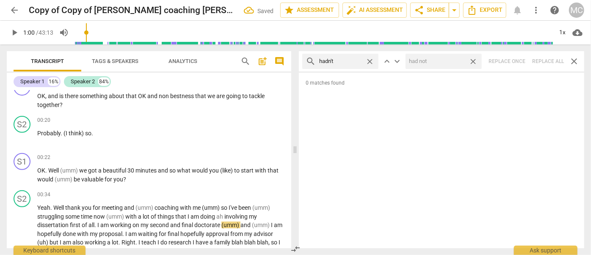
click at [473, 61] on span "close" at bounding box center [473, 61] width 9 height 9
click at [372, 62] on span "close" at bounding box center [370, 61] width 9 height 9
click at [346, 61] on input "text" at bounding box center [347, 62] width 56 height 14
click at [520, 61] on div "search doesn't close keyboard_arrow_up keyboard_arrow_down Replace once Replace…" at bounding box center [441, 61] width 285 height 20
click at [370, 58] on span "close" at bounding box center [370, 61] width 9 height 9
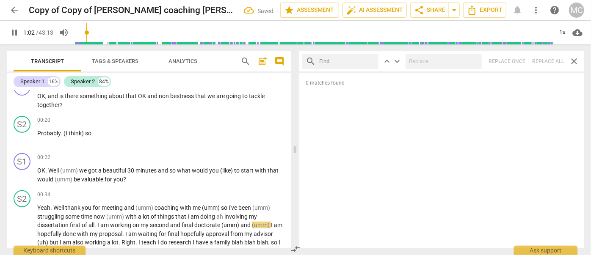
click at [348, 63] on input "text" at bounding box center [347, 62] width 56 height 14
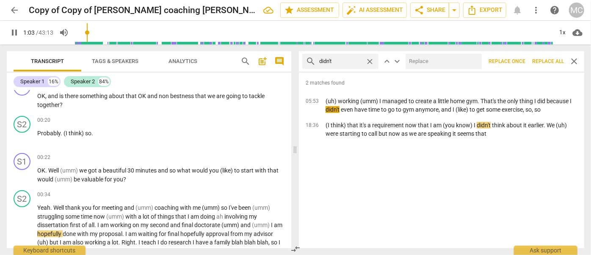
click at [448, 63] on input "text" at bounding box center [442, 62] width 73 height 14
click at [520, 61] on span "Replace all" at bounding box center [548, 61] width 32 height 7
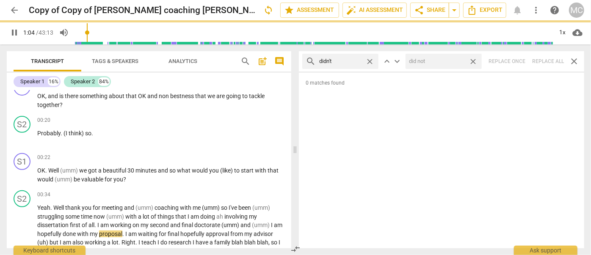
click at [472, 61] on span "close" at bounding box center [473, 61] width 9 height 9
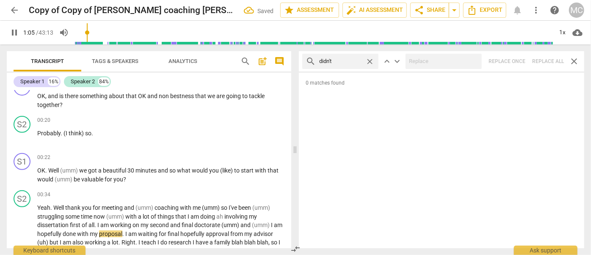
click at [371, 59] on span "close" at bounding box center [370, 61] width 9 height 9
click at [360, 61] on input "text" at bounding box center [347, 62] width 56 height 14
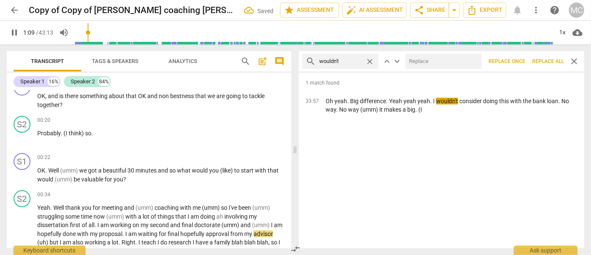
click at [434, 59] on input "text" at bounding box center [442, 62] width 73 height 14
click at [520, 65] on button "Replace all" at bounding box center [548, 61] width 39 height 15
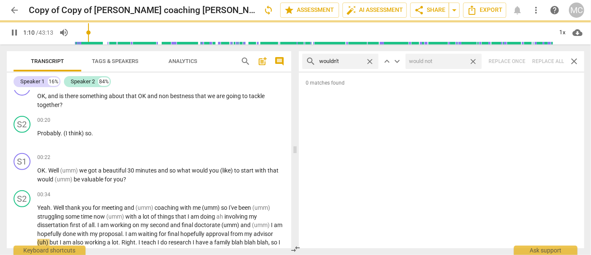
click at [476, 62] on span "close" at bounding box center [473, 61] width 9 height 9
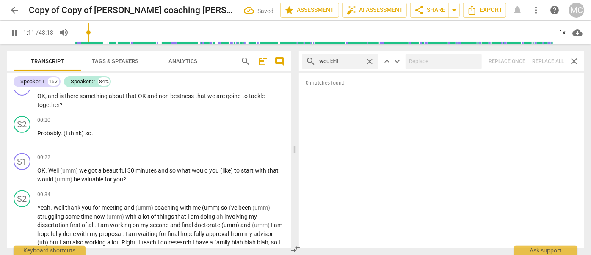
click at [372, 61] on span "close" at bounding box center [370, 61] width 9 height 9
click at [366, 60] on input "text" at bounding box center [347, 62] width 56 height 14
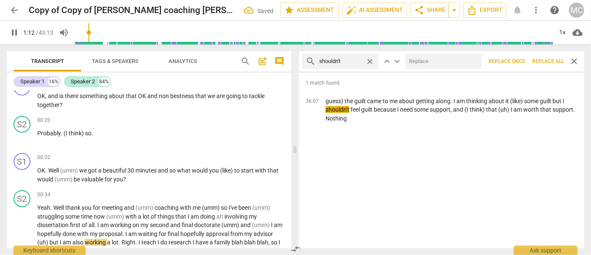
click at [430, 63] on input "text" at bounding box center [442, 62] width 73 height 14
click at [520, 62] on span "Replace all" at bounding box center [548, 61] width 32 height 7
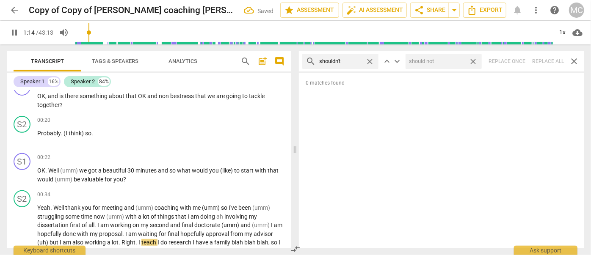
drag, startPoint x: 474, startPoint y: 62, endPoint x: 396, endPoint y: 61, distance: 77.1
click at [474, 62] on span "close" at bounding box center [473, 61] width 9 height 9
click at [371, 61] on span "close" at bounding box center [370, 61] width 9 height 9
click at [346, 59] on input "text" at bounding box center [347, 62] width 56 height 14
click at [520, 60] on div "search couldn't close keyboard_arrow_up keyboard_arrow_down Replace once Replac…" at bounding box center [441, 61] width 285 height 20
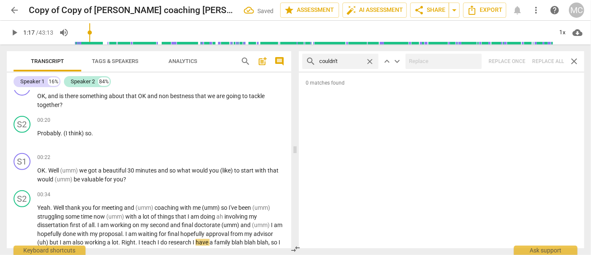
click at [373, 63] on span "close" at bounding box center [370, 61] width 9 height 9
drag, startPoint x: 355, startPoint y: 62, endPoint x: 346, endPoint y: 62, distance: 9.8
click at [355, 62] on input "text" at bounding box center [347, 62] width 56 height 14
click at [520, 64] on div "search won't close keyboard_arrow_up keyboard_arrow_down Replace once Replace a…" at bounding box center [441, 61] width 285 height 20
click at [374, 59] on span "close" at bounding box center [370, 61] width 9 height 9
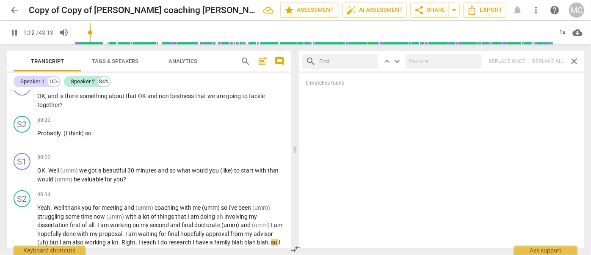
click at [344, 66] on input "text" at bounding box center [347, 62] width 56 height 14
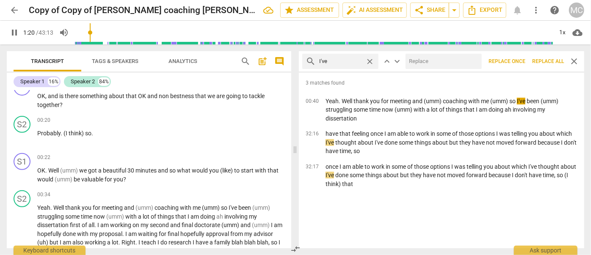
click at [419, 65] on input "text" at bounding box center [442, 62] width 73 height 14
drag, startPoint x: 539, startPoint y: 59, endPoint x: 511, endPoint y: 61, distance: 28.0
click at [520, 59] on span "Replace all" at bounding box center [548, 61] width 32 height 7
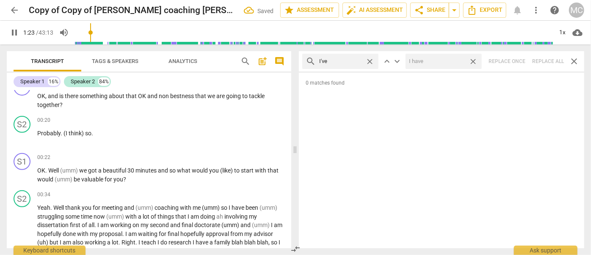
click at [475, 62] on span "close" at bounding box center [473, 61] width 9 height 9
click at [370, 61] on span "close" at bounding box center [370, 61] width 9 height 9
click at [339, 61] on input "text" at bounding box center [347, 62] width 56 height 14
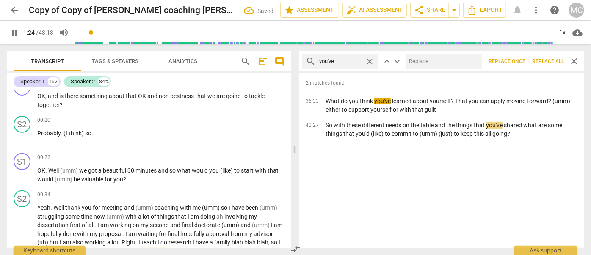
click at [430, 61] on input "text" at bounding box center [442, 62] width 73 height 14
click at [520, 64] on span "Replace all" at bounding box center [548, 61] width 32 height 7
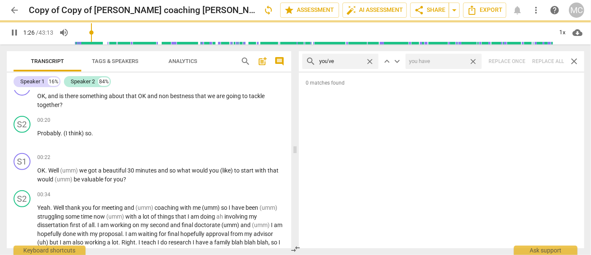
click at [473, 61] on span "close" at bounding box center [473, 61] width 9 height 9
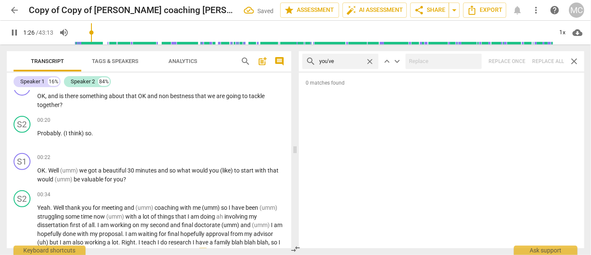
click at [371, 61] on span "close" at bounding box center [370, 61] width 9 height 9
click at [349, 63] on input "text" at bounding box center [347, 62] width 56 height 14
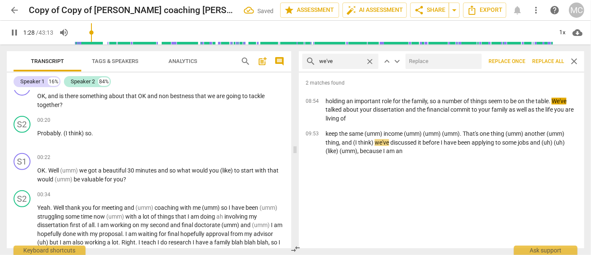
click at [413, 63] on input "text" at bounding box center [442, 62] width 73 height 14
click at [520, 55] on button "Replace all" at bounding box center [548, 61] width 39 height 15
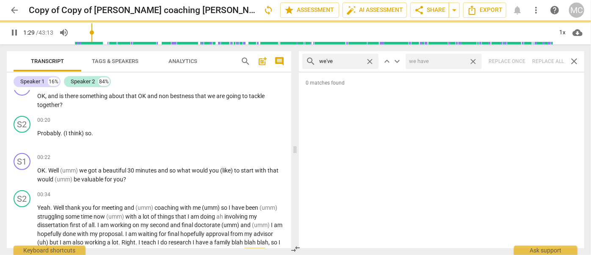
scroll to position [327, 0]
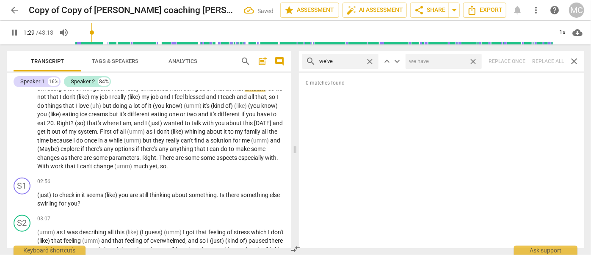
click at [475, 61] on span "close" at bounding box center [473, 61] width 9 height 9
click at [371, 61] on span "close" at bounding box center [370, 61] width 9 height 9
click at [361, 62] on input "text" at bounding box center [347, 62] width 56 height 14
click at [520, 60] on div "search they've close keyboard_arrow_up keyboard_arrow_down Replace once Replace…" at bounding box center [441, 61] width 285 height 20
click at [370, 61] on span "close" at bounding box center [370, 61] width 9 height 9
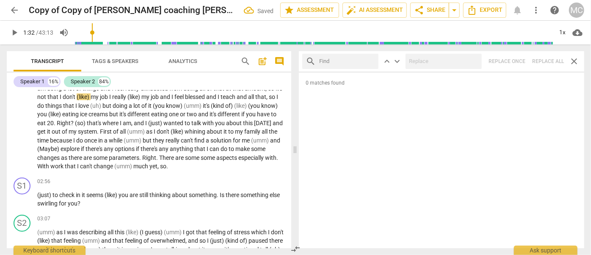
click at [366, 62] on input "text" at bounding box center [347, 62] width 56 height 14
click at [520, 61] on div "search have got close keyboard_arrow_up keyboard_arrow_down Replace once Replac…" at bounding box center [441, 61] width 285 height 20
click at [371, 61] on span "close" at bounding box center [370, 61] width 9 height 9
click at [350, 63] on input "text" at bounding box center [347, 62] width 56 height 14
